Goal: Information Seeking & Learning: Learn about a topic

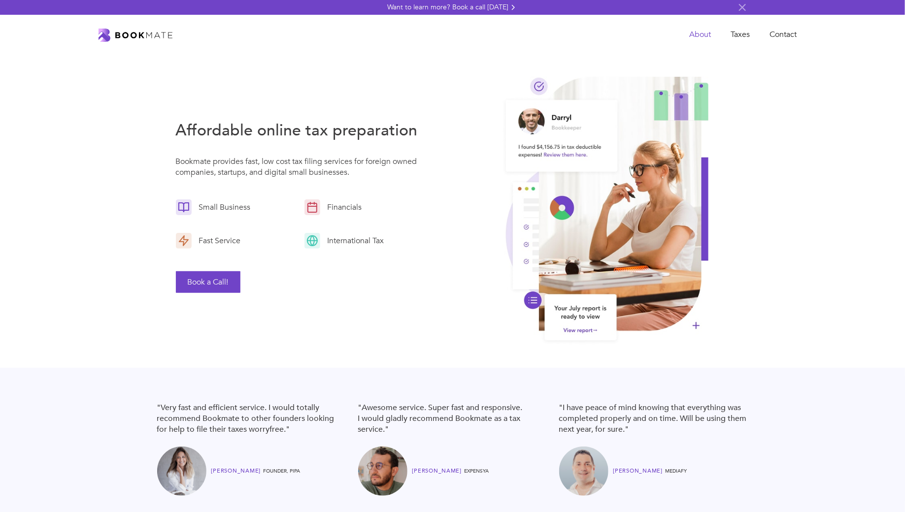
click at [698, 33] on link "About" at bounding box center [699, 35] width 41 height 20
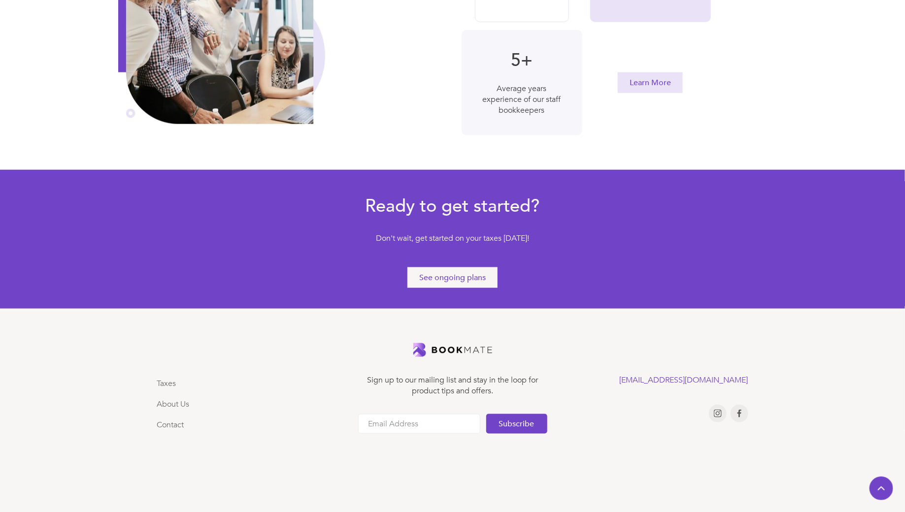
scroll to position [445, 0]
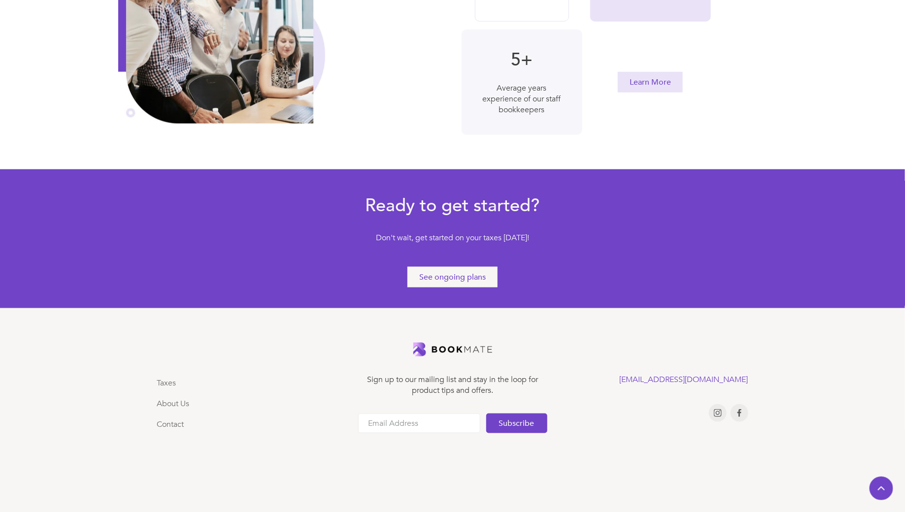
click at [474, 274] on div "See ongoing plans" at bounding box center [452, 277] width 66 height 11
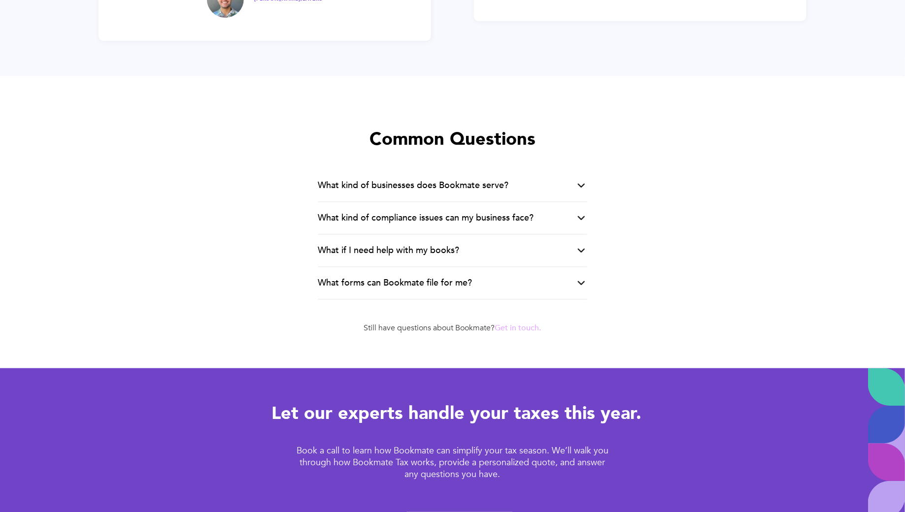
scroll to position [2008, 0]
